Goal: Task Accomplishment & Management: Complete application form

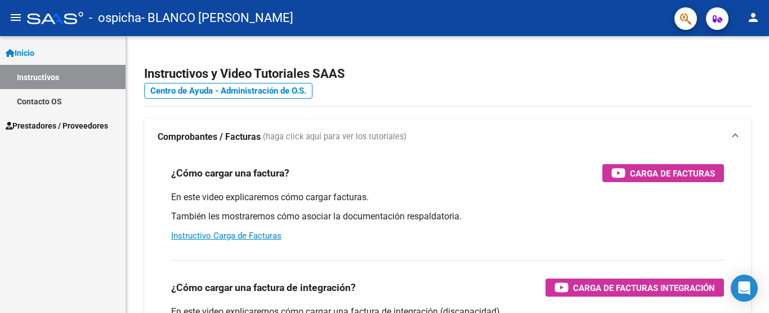
click at [63, 127] on span "Prestadores / Proveedores" at bounding box center [57, 125] width 103 height 12
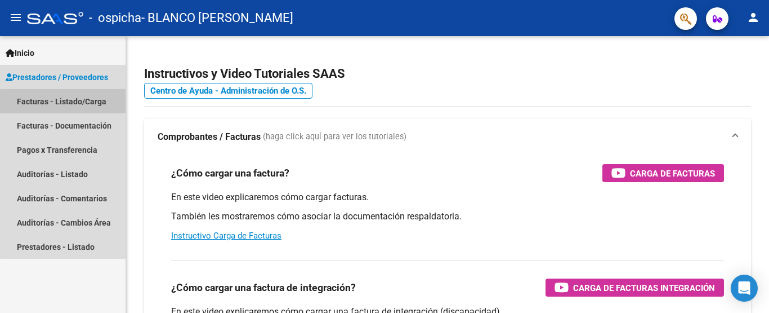
click at [64, 105] on link "Facturas - Listado/Carga" at bounding box center [63, 101] width 126 height 24
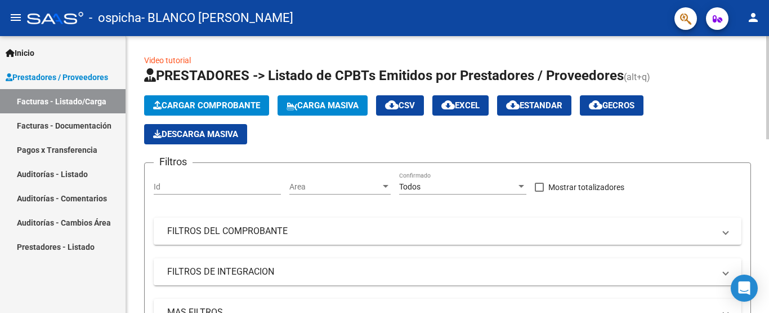
click at [190, 96] on button "Cargar Comprobante" at bounding box center [206, 105] width 125 height 20
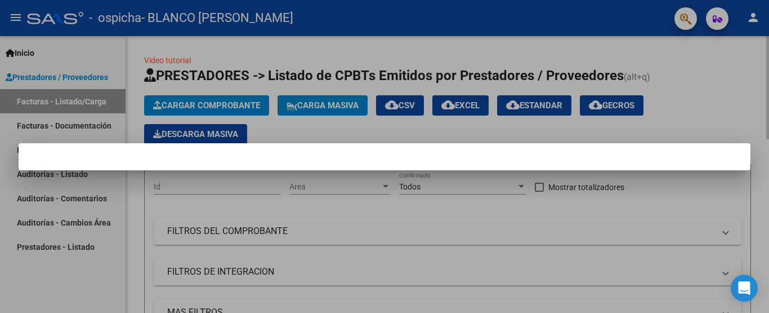
click at [190, 96] on div at bounding box center [384, 156] width 769 height 313
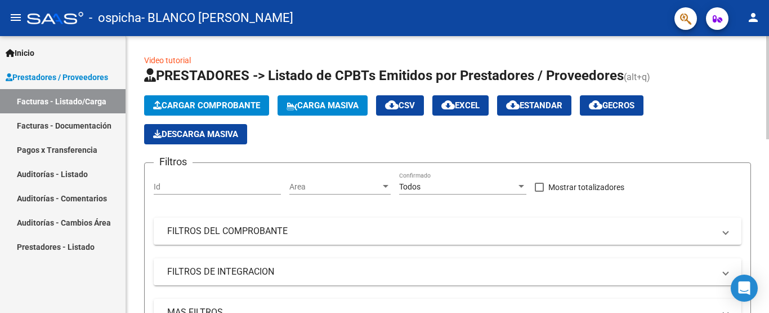
click at [228, 101] on span "Cargar Comprobante" at bounding box center [206, 105] width 107 height 10
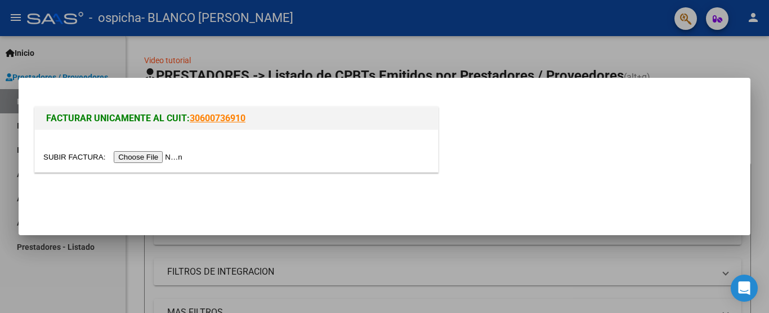
click at [160, 154] on input "file" at bounding box center [114, 157] width 142 height 12
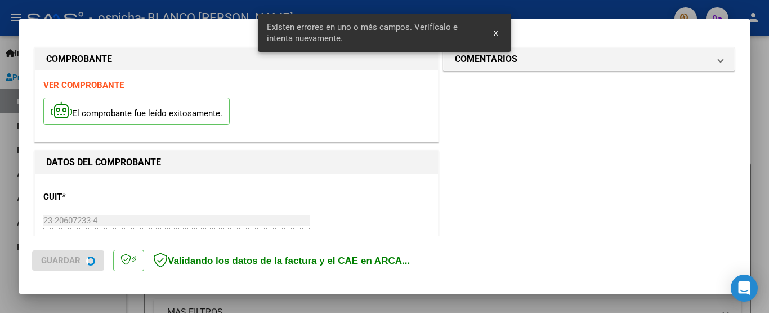
scroll to position [270, 0]
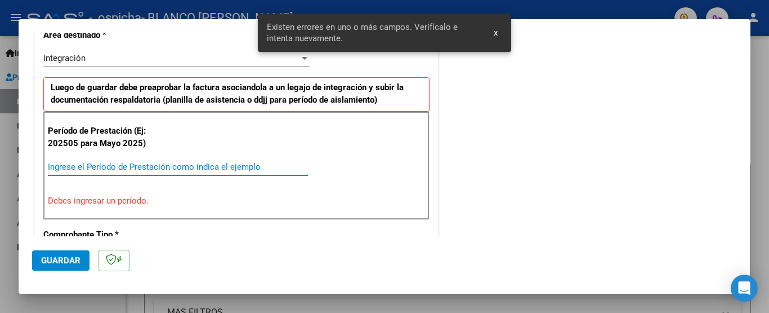
click at [94, 171] on input "Ingrese el Período de Prestación como indica el ejemplo" at bounding box center [178, 167] width 260 height 10
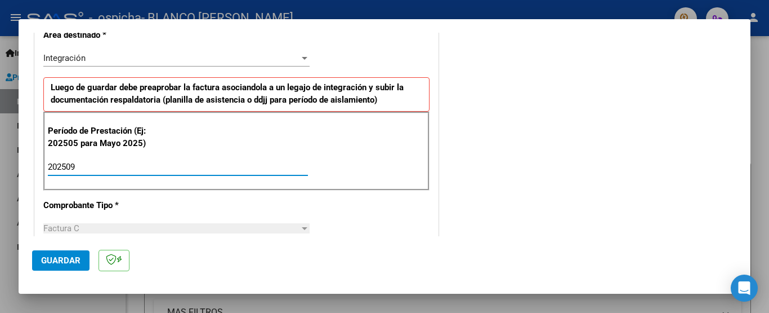
type input "202509"
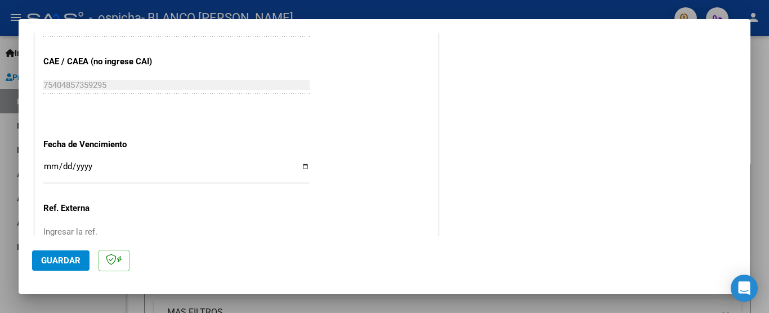
scroll to position [744, 0]
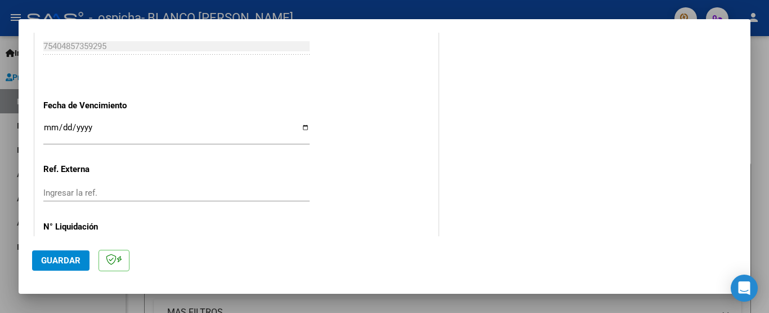
click at [302, 125] on input "Ingresar la fecha" at bounding box center [176, 132] width 266 height 18
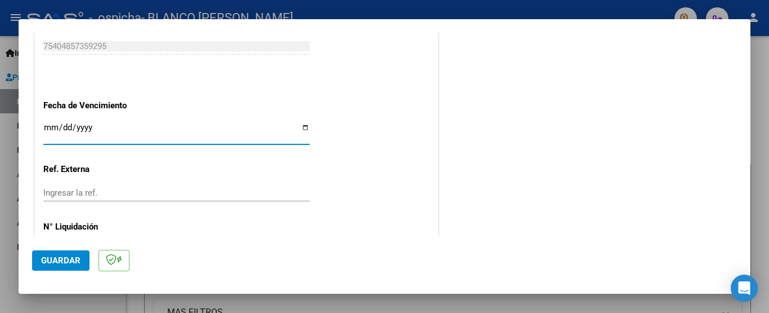
type input "[DATE]"
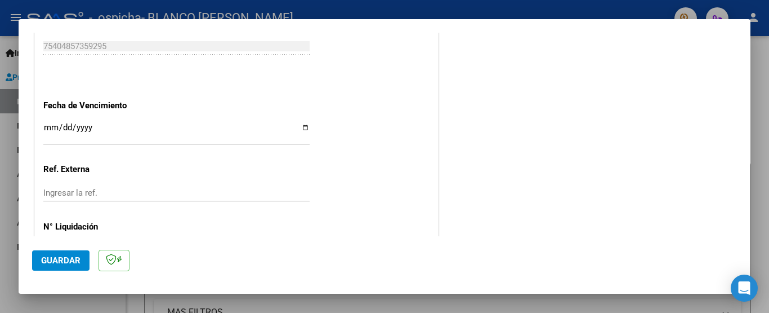
scroll to position [774, 0]
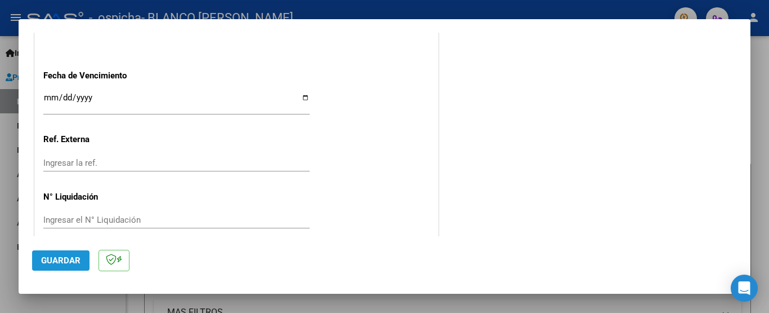
click at [72, 256] on span "Guardar" at bounding box center [60, 260] width 39 height 10
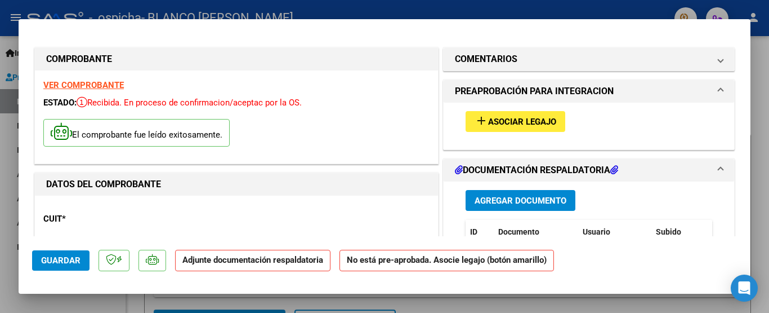
scroll to position [41, 0]
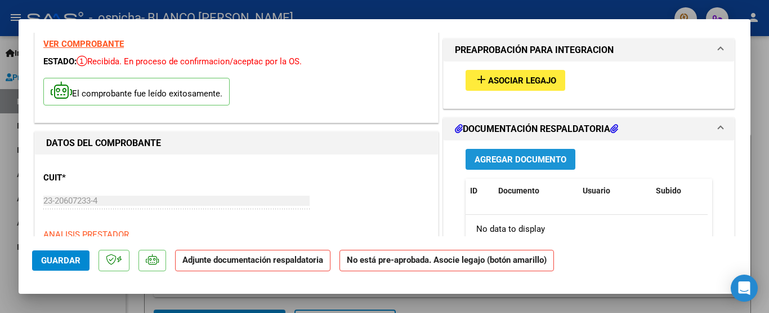
click at [529, 160] on span "Agregar Documento" at bounding box center [521, 159] width 92 height 10
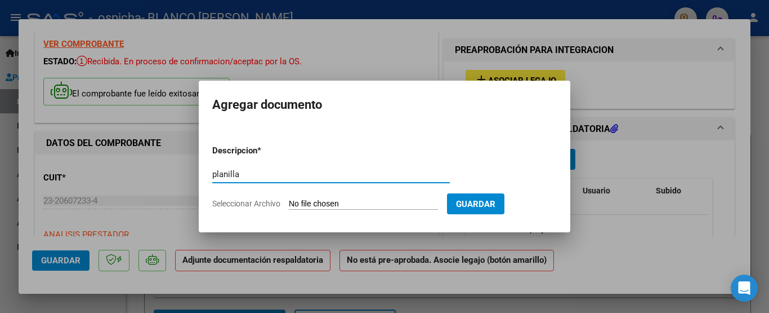
type input "Planilla de asisencia"
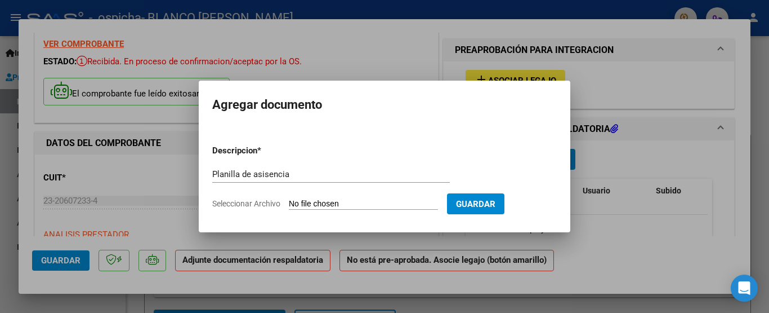
click at [385, 207] on input "Seleccionar Archivo" at bounding box center [363, 204] width 149 height 11
type input "C:\fakepath\planilla (14).pdf"
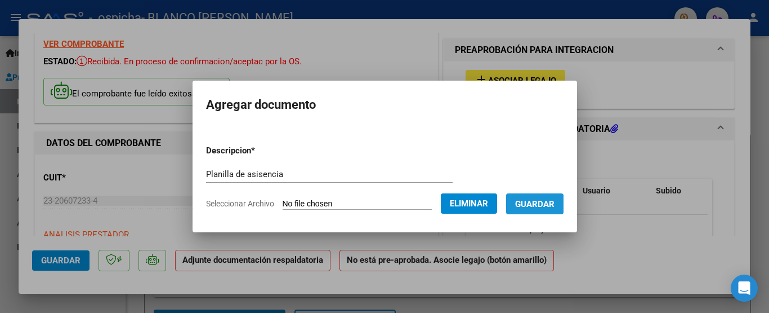
click at [537, 207] on span "Guardar" at bounding box center [534, 204] width 39 height 10
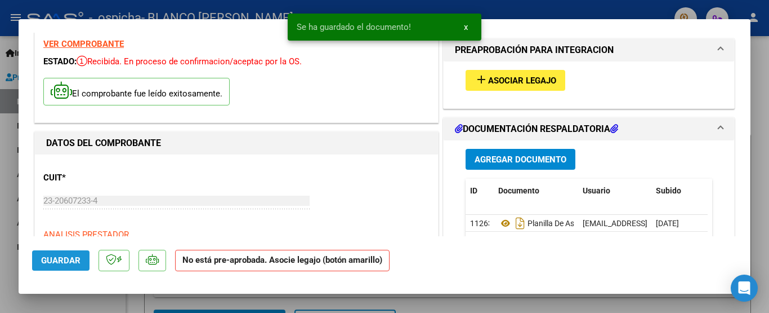
click at [79, 260] on span "Guardar" at bounding box center [60, 260] width 39 height 10
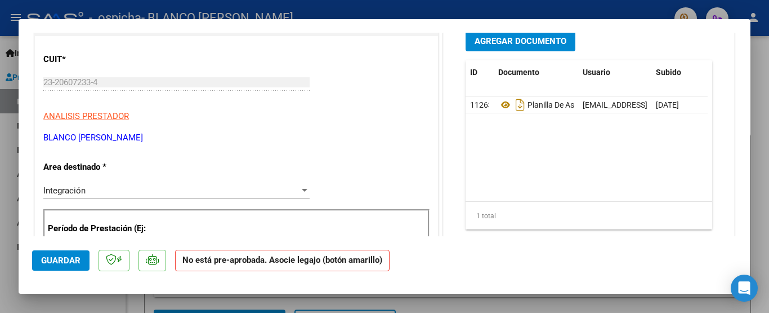
scroll to position [0, 0]
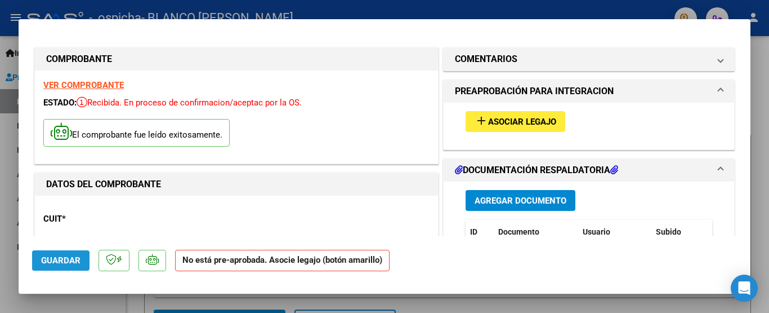
click at [45, 259] on span "Guardar" at bounding box center [60, 260] width 39 height 10
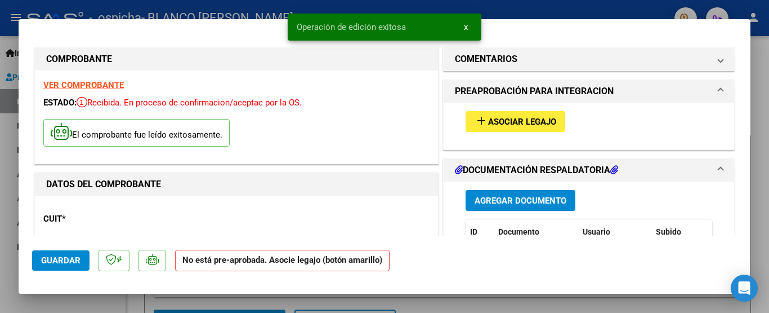
drag, startPoint x: 92, startPoint y: 217, endPoint x: 366, endPoint y: 123, distance: 289.2
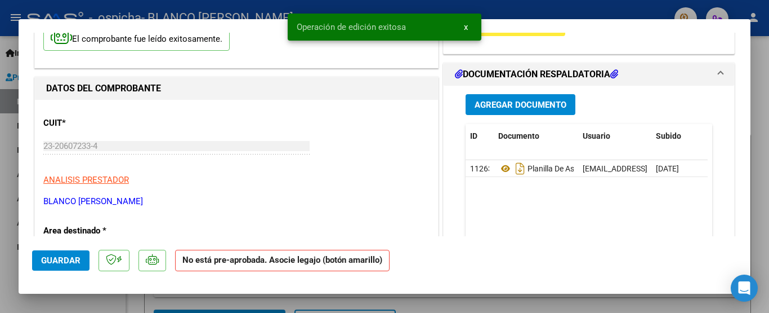
scroll to position [119, 0]
